Goal: Task Accomplishment & Management: Complete application form

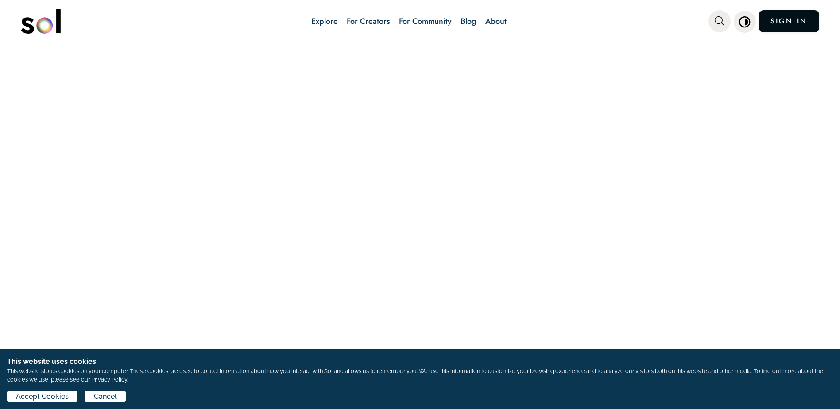
click at [784, 26] on link "SIGN IN" at bounding box center [789, 21] width 60 height 22
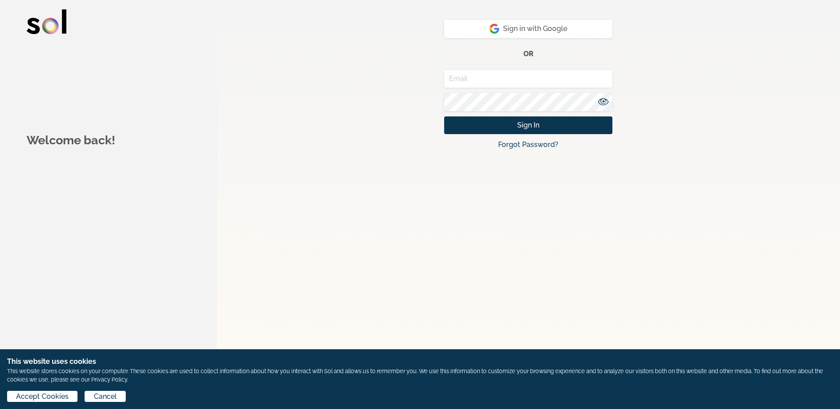
click at [488, 77] on input "email" at bounding box center [528, 79] width 168 height 18
type input "sarah.l.bentley@usps.gov"
click at [605, 100] on icon at bounding box center [603, 101] width 11 height 7
click at [558, 127] on button "Sign In" at bounding box center [528, 125] width 168 height 18
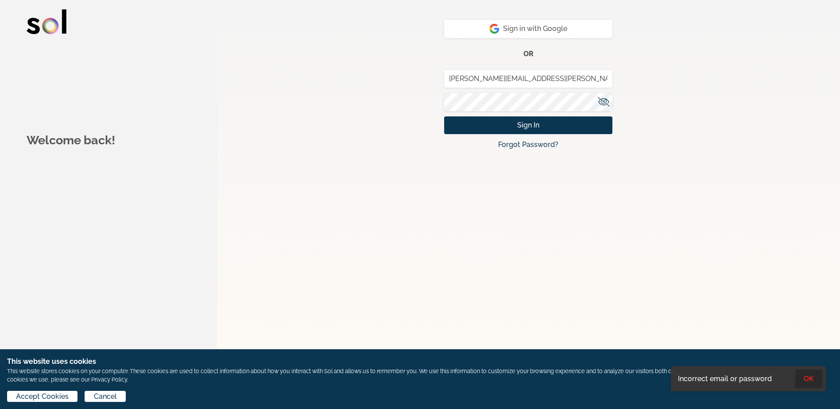
click at [810, 378] on button "OK" at bounding box center [808, 379] width 27 height 18
click at [444, 116] on button "Sign In" at bounding box center [528, 125] width 168 height 18
click at [813, 380] on button "OK" at bounding box center [808, 379] width 27 height 18
click at [444, 116] on button "Sign In" at bounding box center [528, 125] width 168 height 18
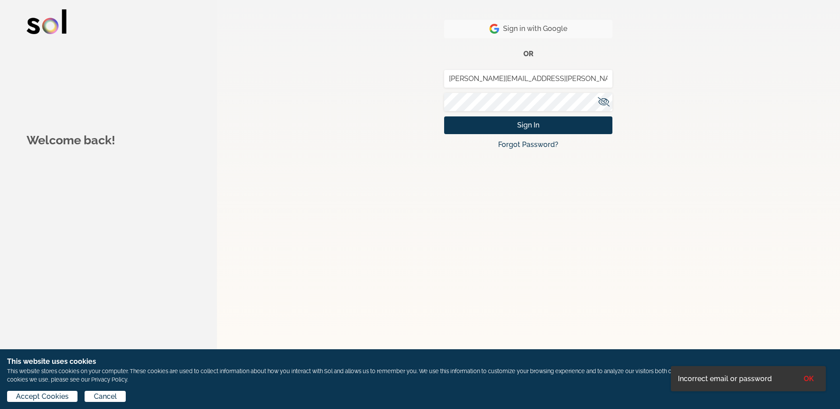
click at [517, 27] on span "Sign in with Google" at bounding box center [528, 28] width 78 height 11
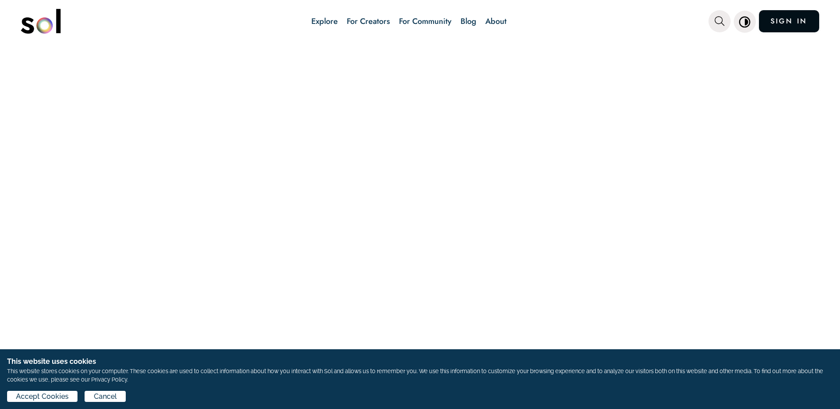
click at [783, 27] on link "SIGN IN" at bounding box center [789, 21] width 60 height 22
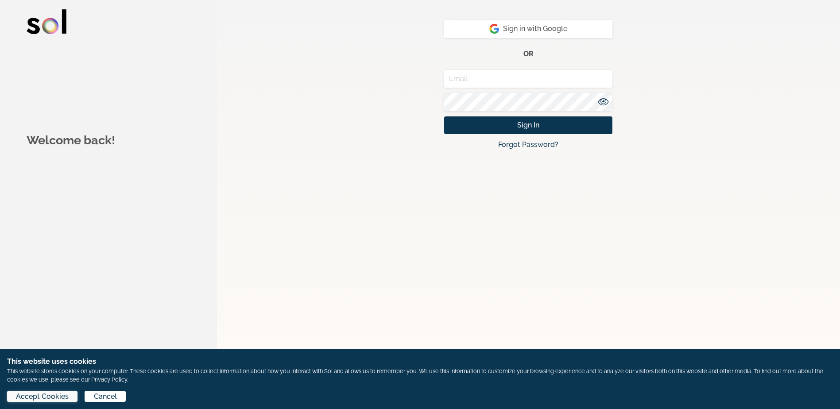
click at [30, 396] on span "Accept Cookies" at bounding box center [42, 396] width 53 height 11
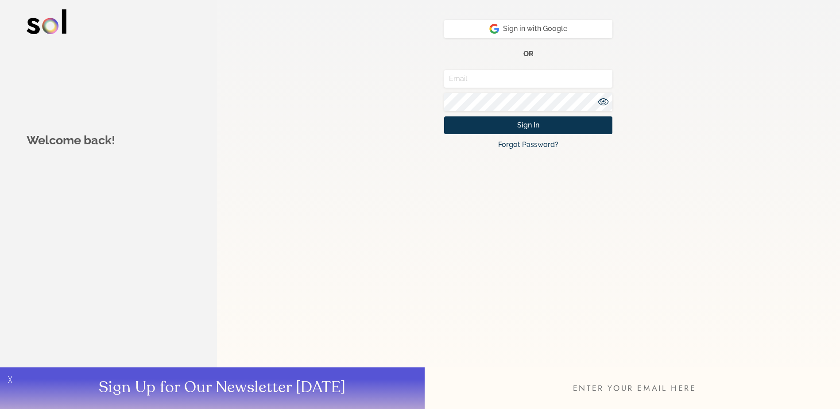
click at [624, 388] on input "email" at bounding box center [632, 389] width 415 height 42
paste input "sarah.l.bentley@usps.gov"
type input "sarah.l.bentley@usps.gov"
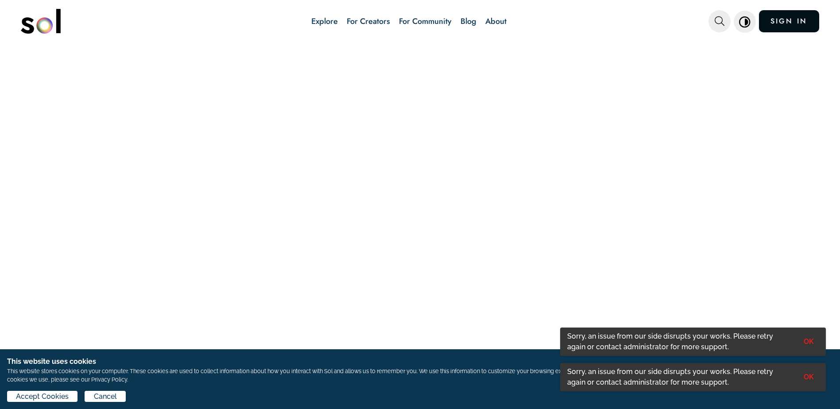
click at [791, 24] on link "SIGN IN" at bounding box center [789, 21] width 60 height 22
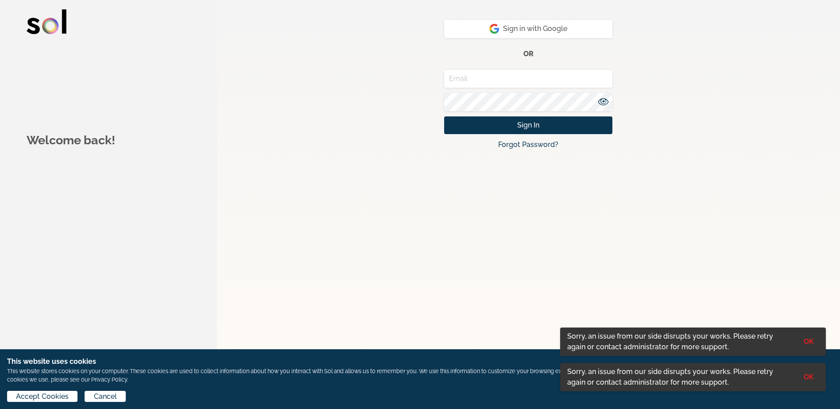
click at [478, 79] on input "email" at bounding box center [528, 79] width 168 height 18
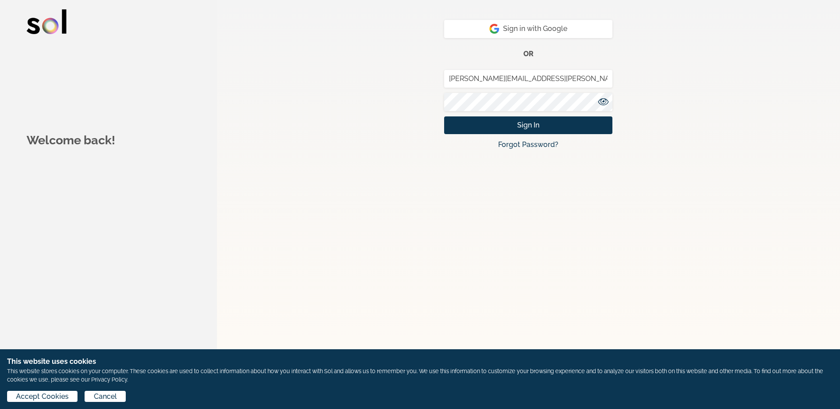
type input "sarah.l.bentley@usps.gov"
click at [513, 143] on link "Forgot Password?" at bounding box center [528, 144] width 60 height 8
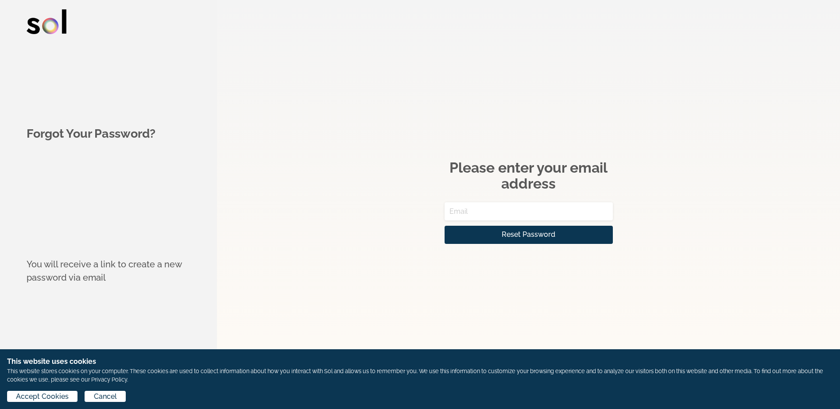
click at [488, 211] on input "email" at bounding box center [529, 211] width 168 height 18
click at [519, 235] on span "Reset Password" at bounding box center [529, 234] width 54 height 11
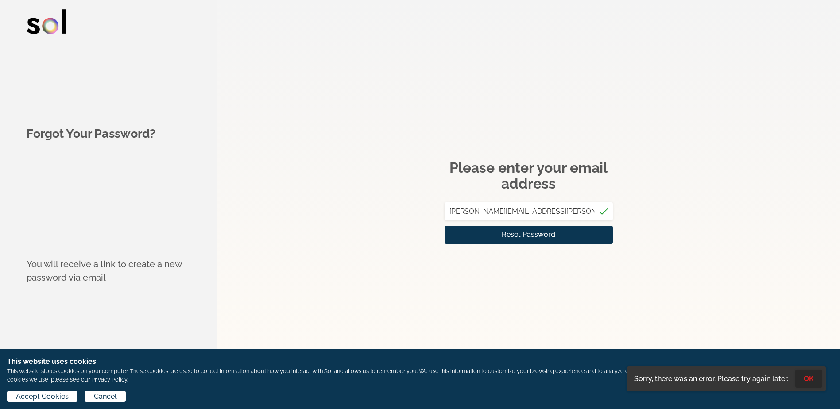
click at [807, 379] on button "OK" at bounding box center [808, 379] width 27 height 18
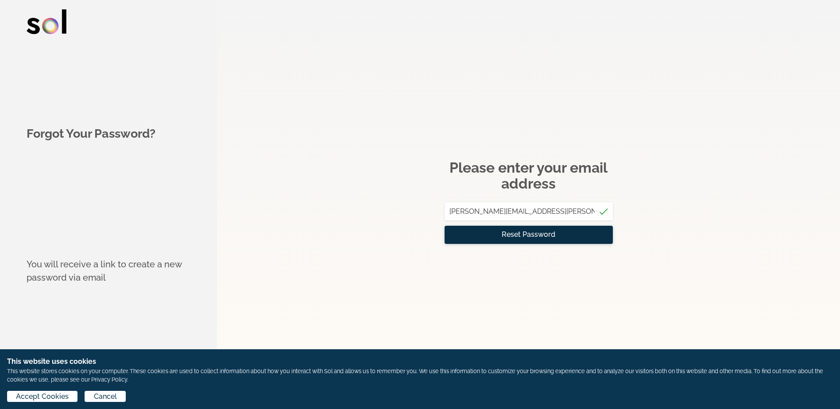
click at [525, 236] on span "Reset Password" at bounding box center [529, 234] width 54 height 11
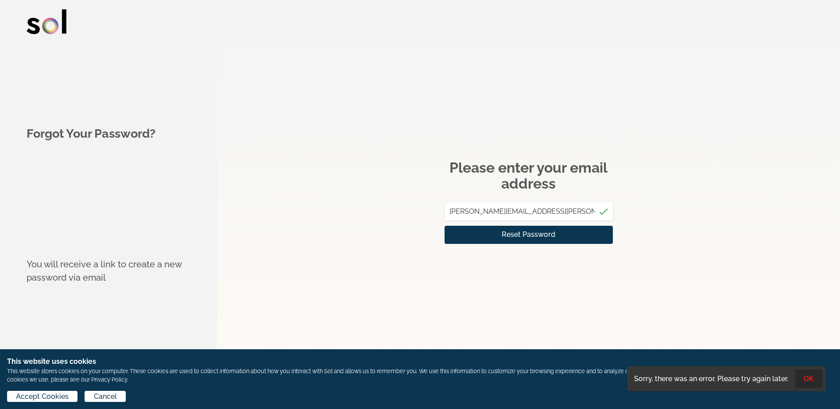
click at [806, 379] on button "OK" at bounding box center [808, 379] width 27 height 18
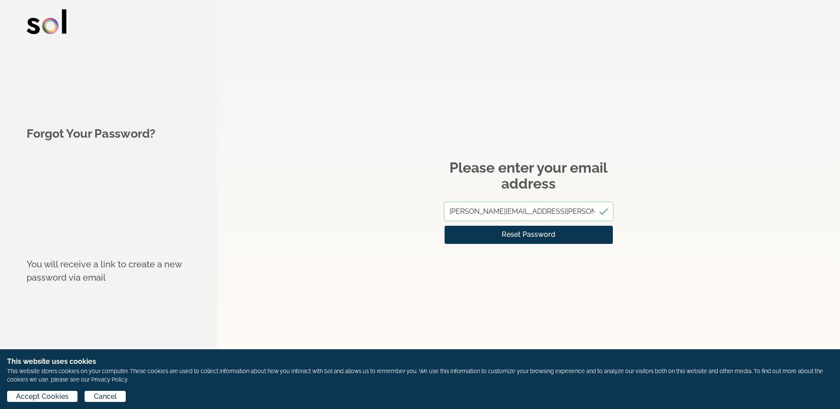
click at [531, 213] on input "sarah.l.bentley@usps.gov" at bounding box center [529, 211] width 168 height 18
type input "sarah.l.bentley@usps.com"
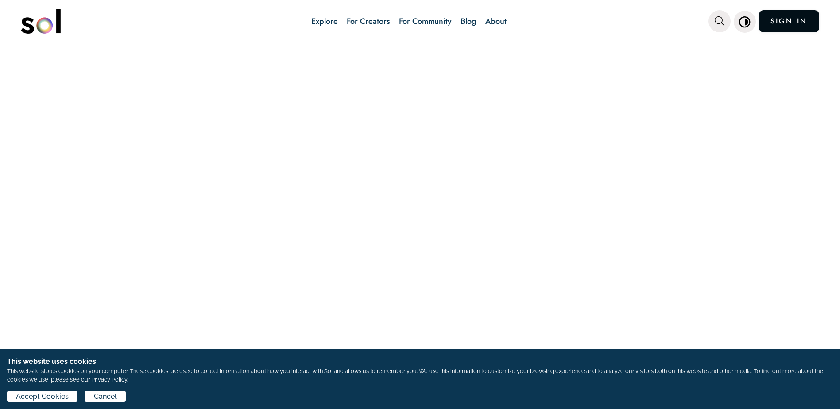
click at [784, 21] on link "SIGN IN" at bounding box center [789, 21] width 60 height 22
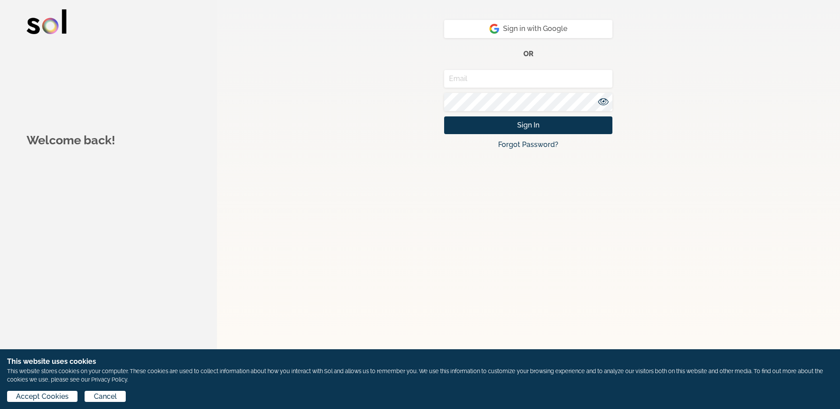
click at [476, 76] on input "email" at bounding box center [528, 79] width 168 height 18
click at [528, 148] on link "Forgot Password?" at bounding box center [528, 144] width 60 height 8
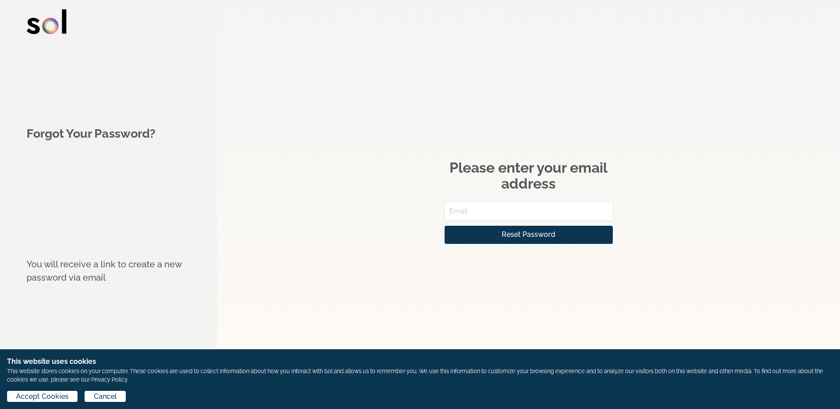
paste input "sarah.l.bentley@usps.gov"
type input "sarah.l.bentley@usps.gov"
click at [532, 236] on span "Reset Password" at bounding box center [529, 234] width 54 height 11
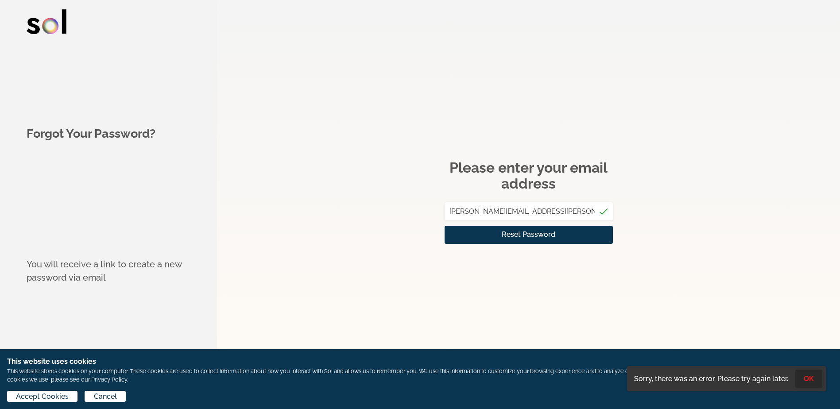
click at [807, 378] on button "OK" at bounding box center [808, 379] width 27 height 18
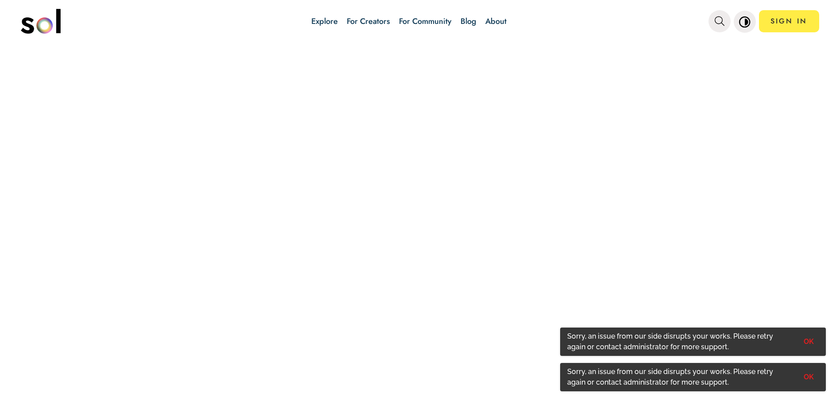
click at [323, 22] on link "Explore" at bounding box center [324, 21] width 27 height 12
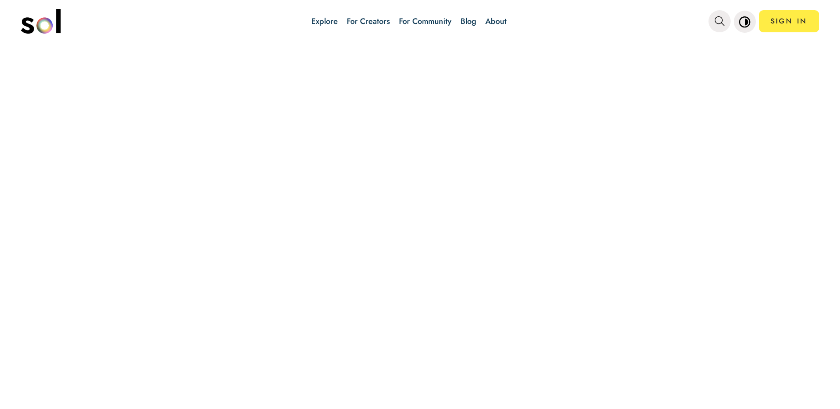
click at [322, 22] on link "Explore" at bounding box center [324, 21] width 27 height 12
click at [378, 22] on link "For Creators" at bounding box center [368, 21] width 43 height 12
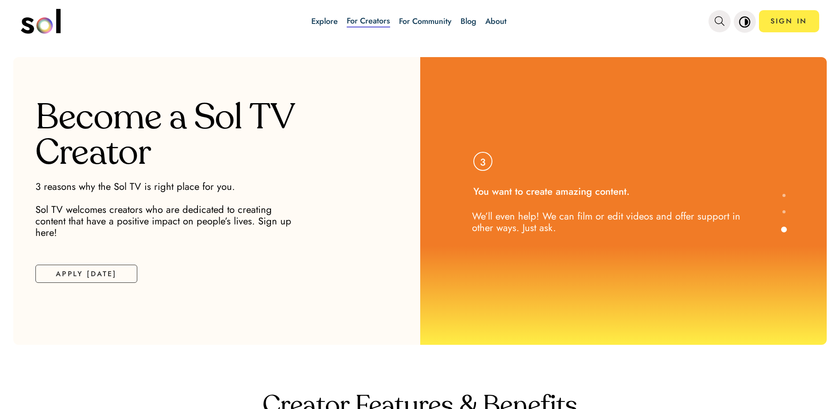
click at [326, 19] on link "Explore" at bounding box center [324, 21] width 27 height 12
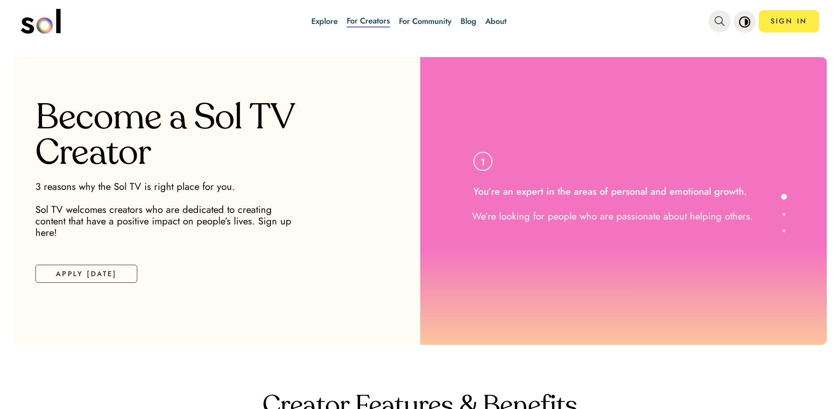
click at [321, 21] on link "Explore" at bounding box center [324, 21] width 27 height 12
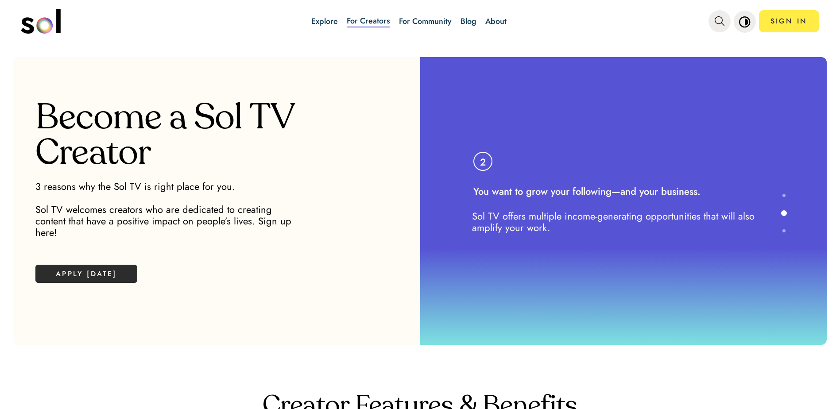
click at [85, 265] on button "APPLY TODAY" at bounding box center [86, 274] width 102 height 18
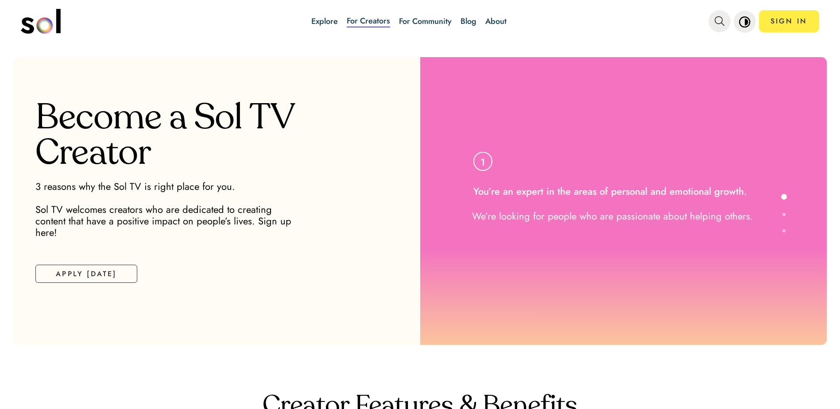
scroll to position [13, 0]
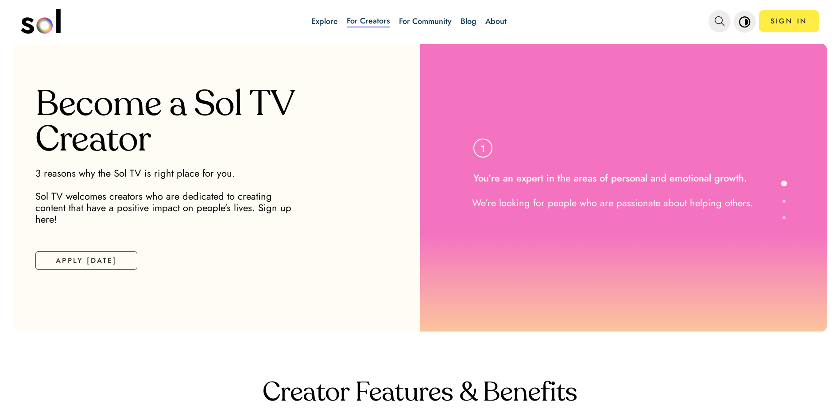
click at [435, 19] on link "For Community" at bounding box center [425, 21] width 53 height 12
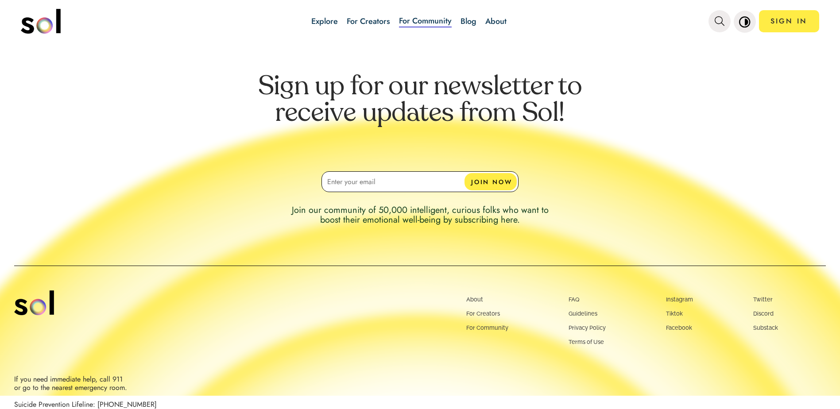
scroll to position [528, 0]
